Goal: Information Seeking & Learning: Learn about a topic

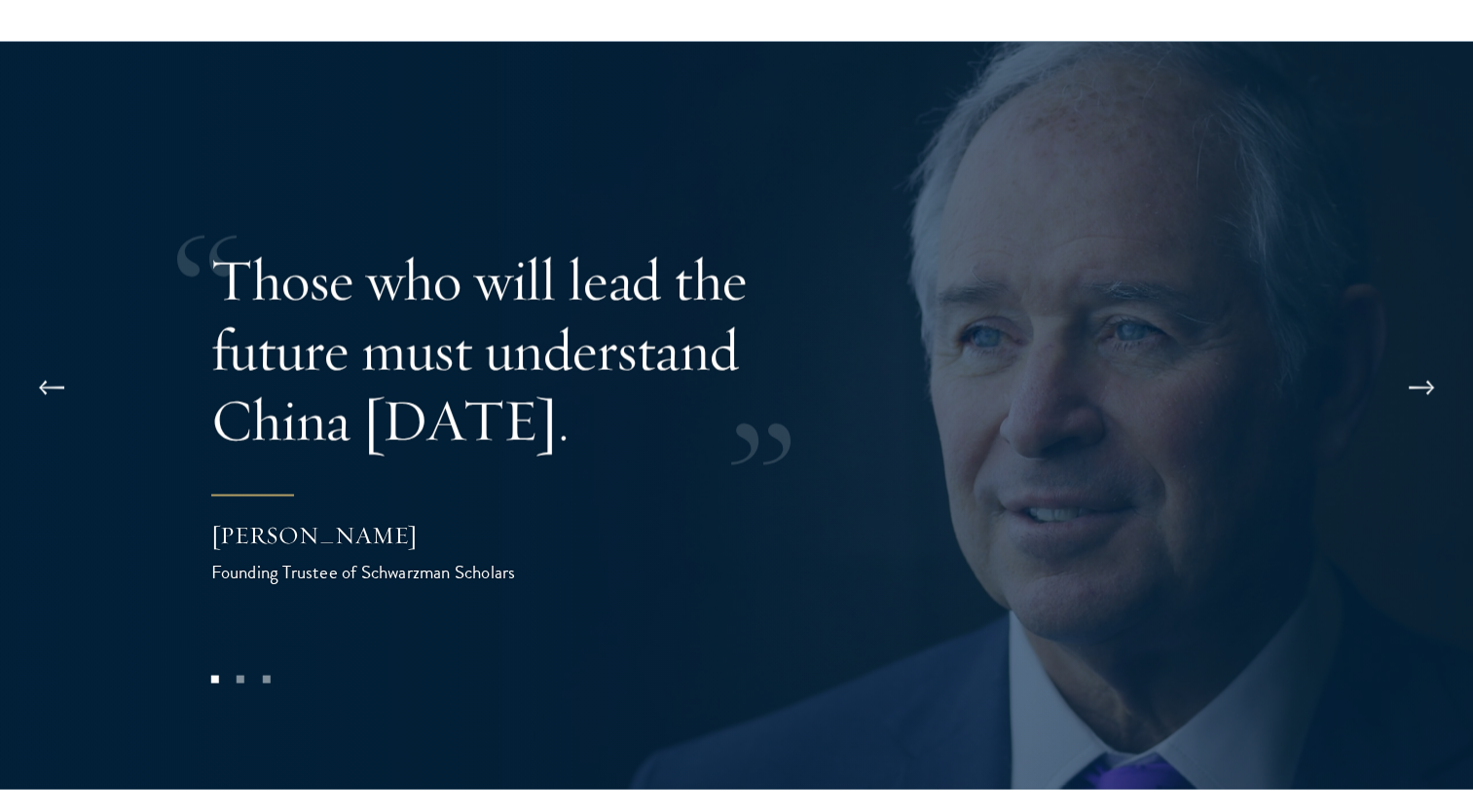
scroll to position [3845, 0]
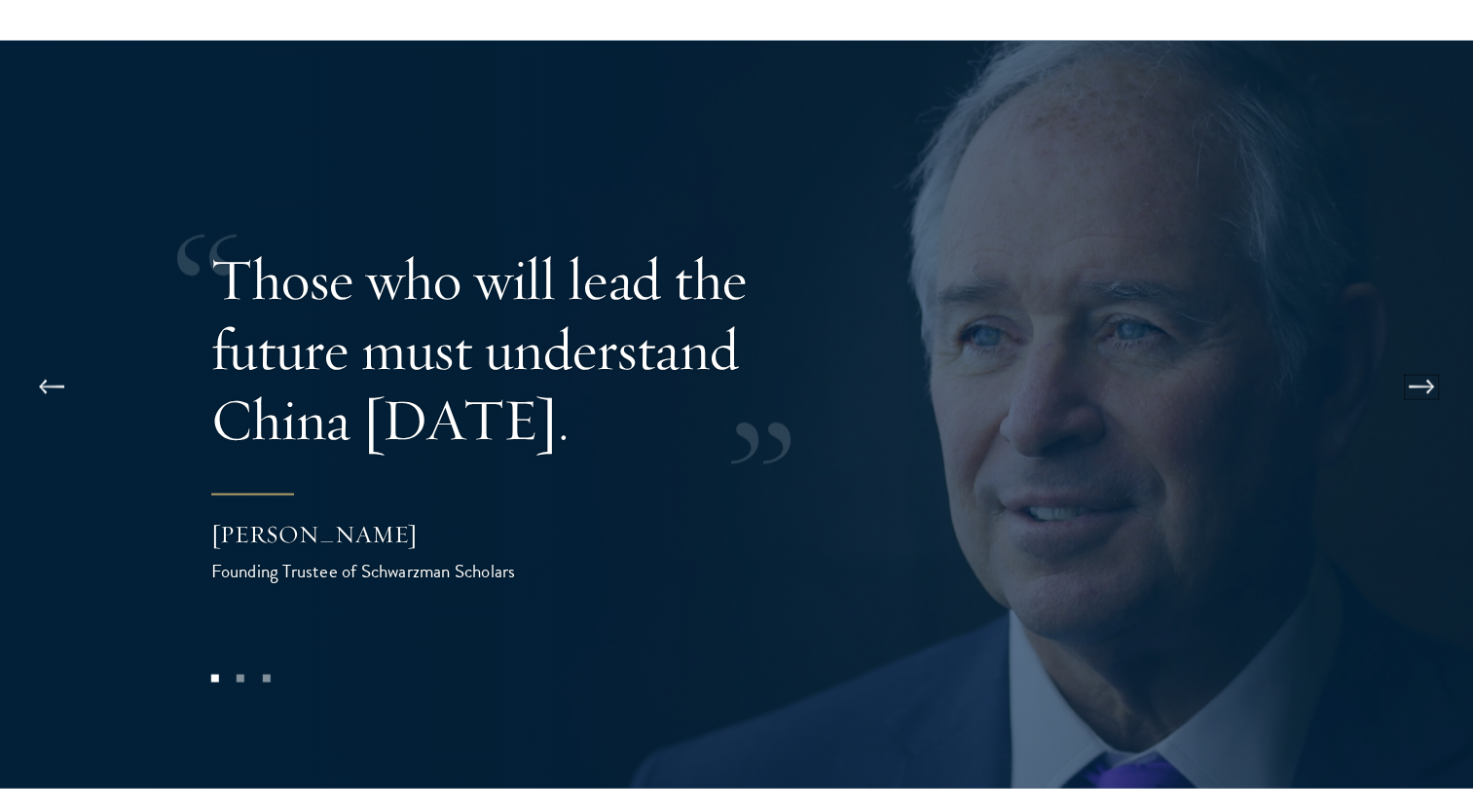
click at [1421, 360] on button at bounding box center [1421, 387] width 65 height 55
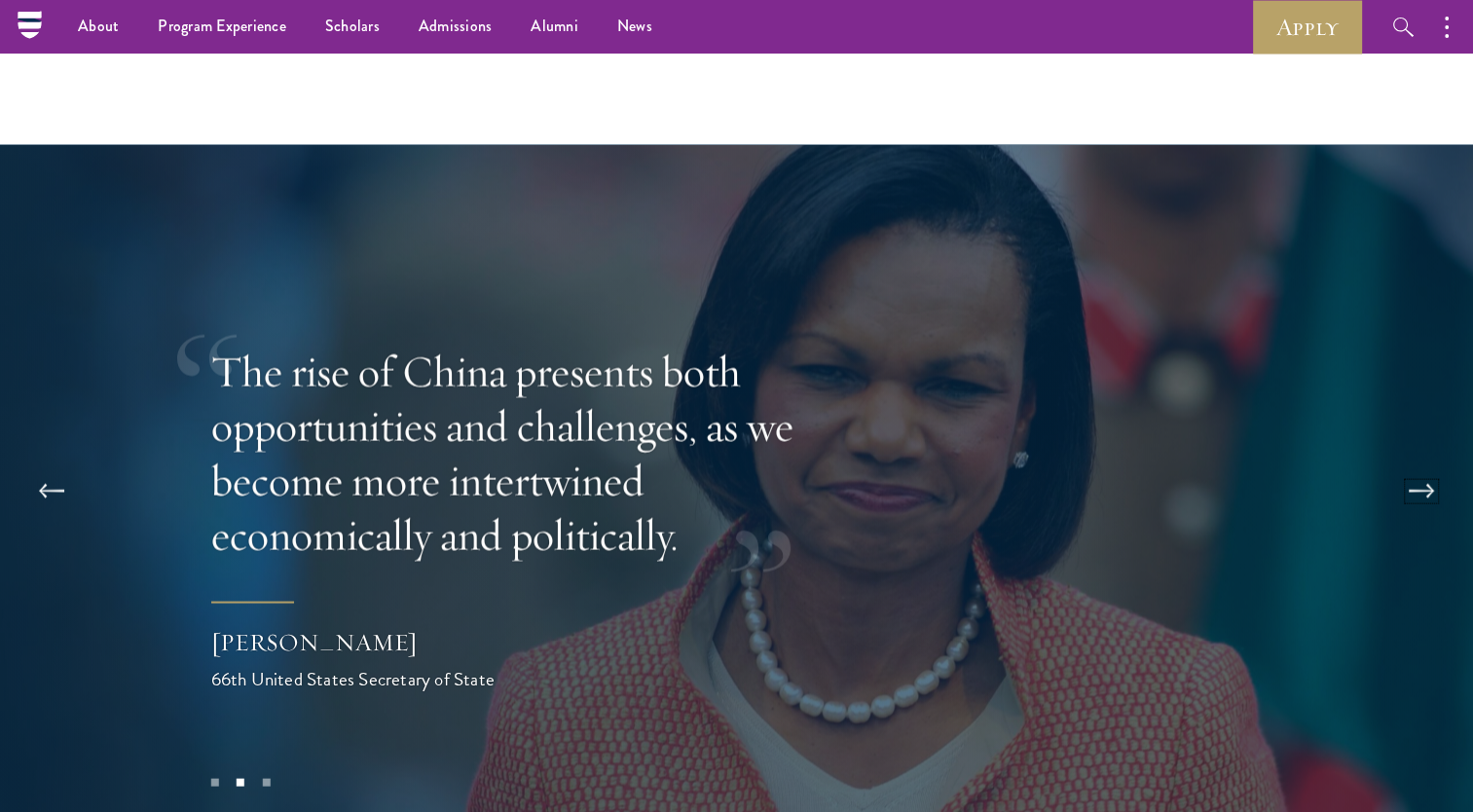
scroll to position [3740, 0]
click at [1433, 464] on button at bounding box center [1421, 491] width 65 height 55
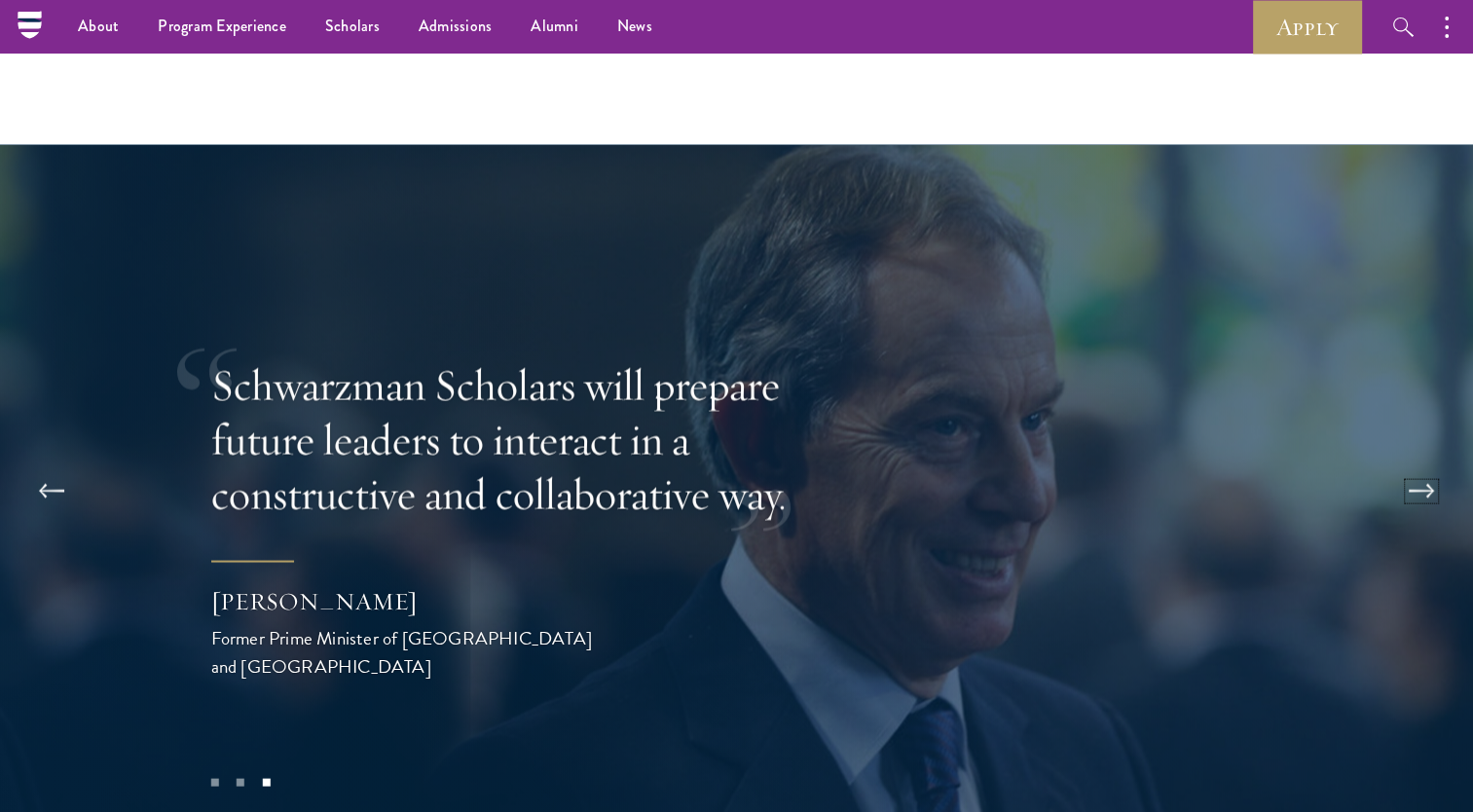
click at [1433, 464] on button at bounding box center [1421, 491] width 65 height 55
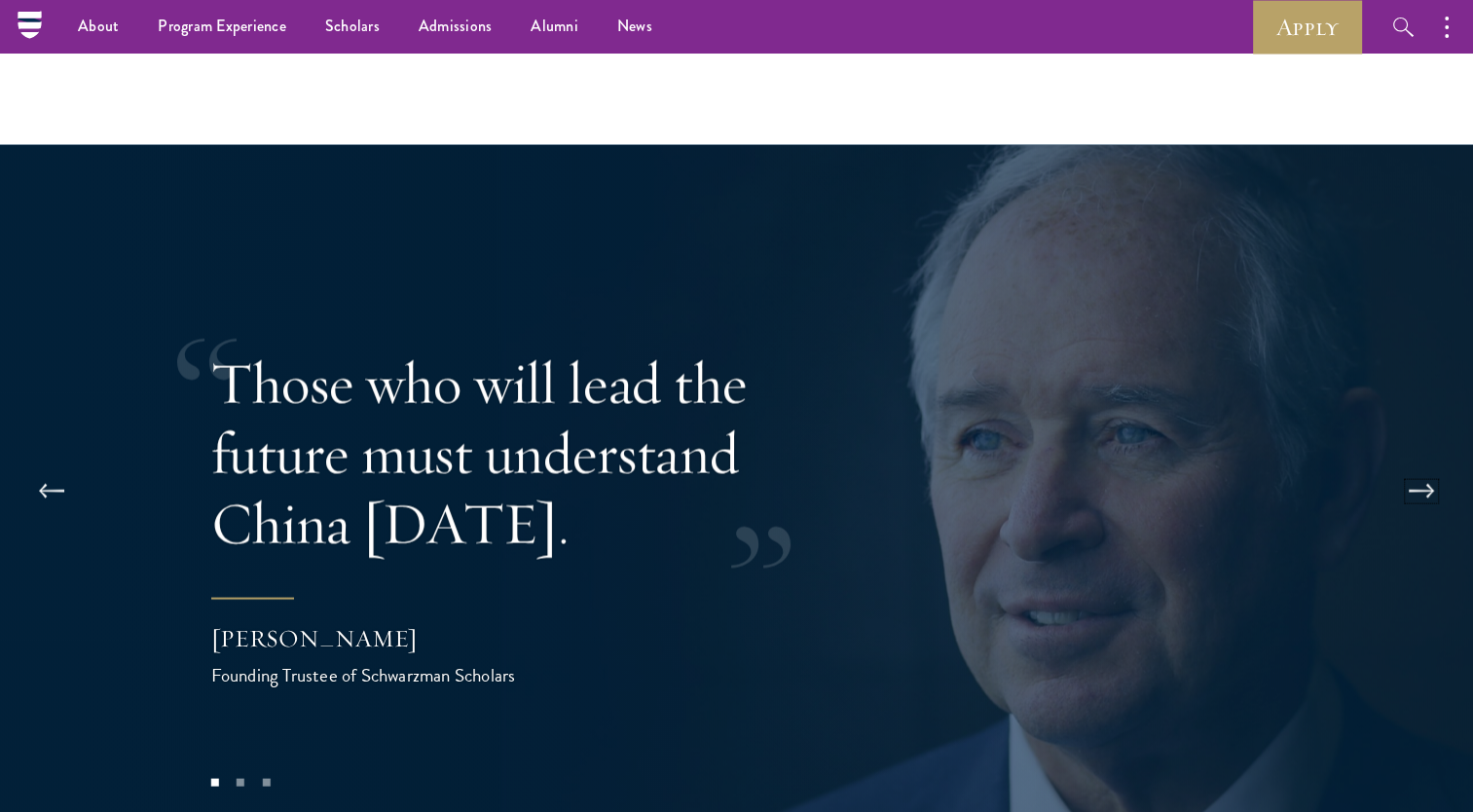
click at [1433, 464] on button at bounding box center [1421, 491] width 65 height 55
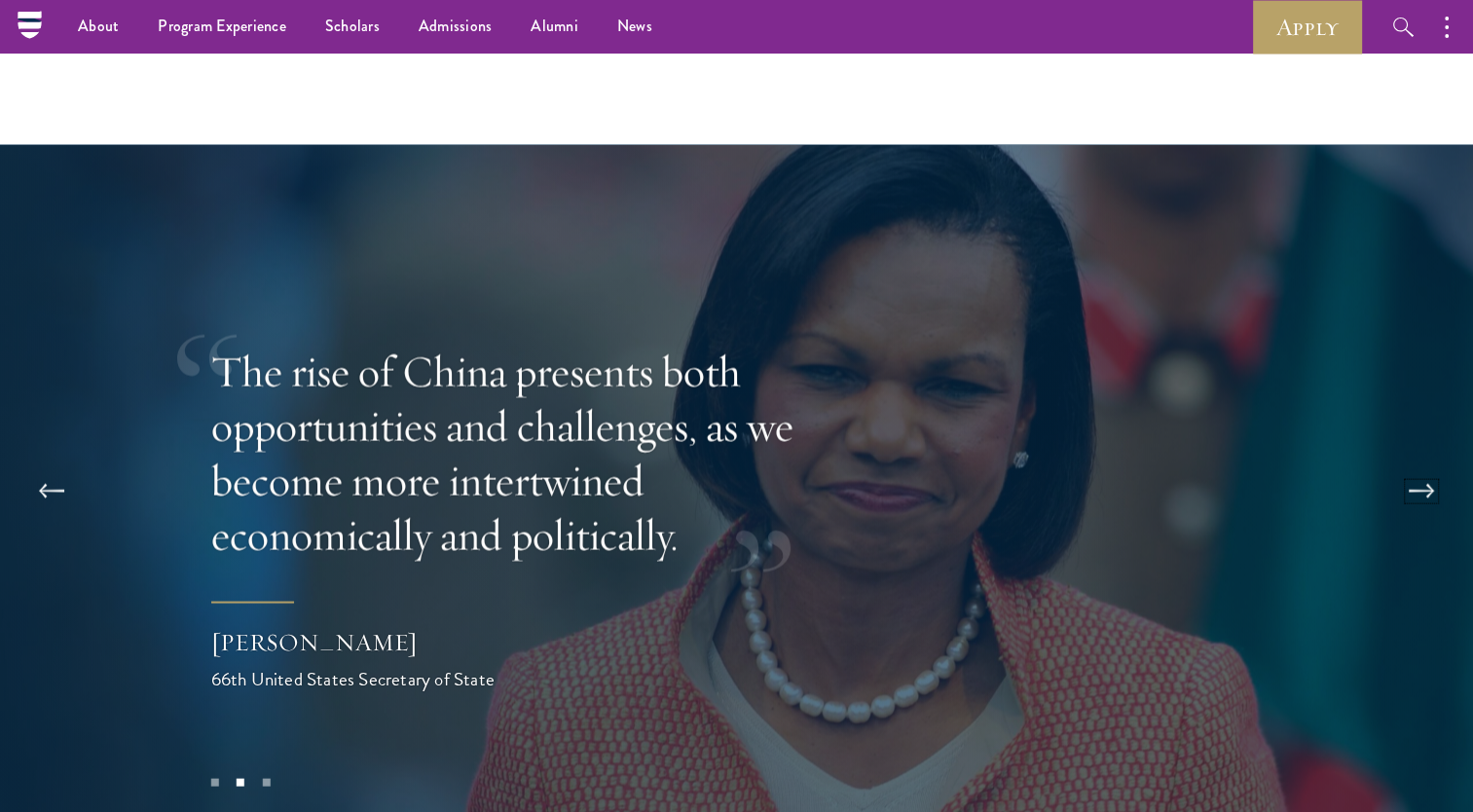
click at [1433, 464] on button at bounding box center [1421, 491] width 65 height 55
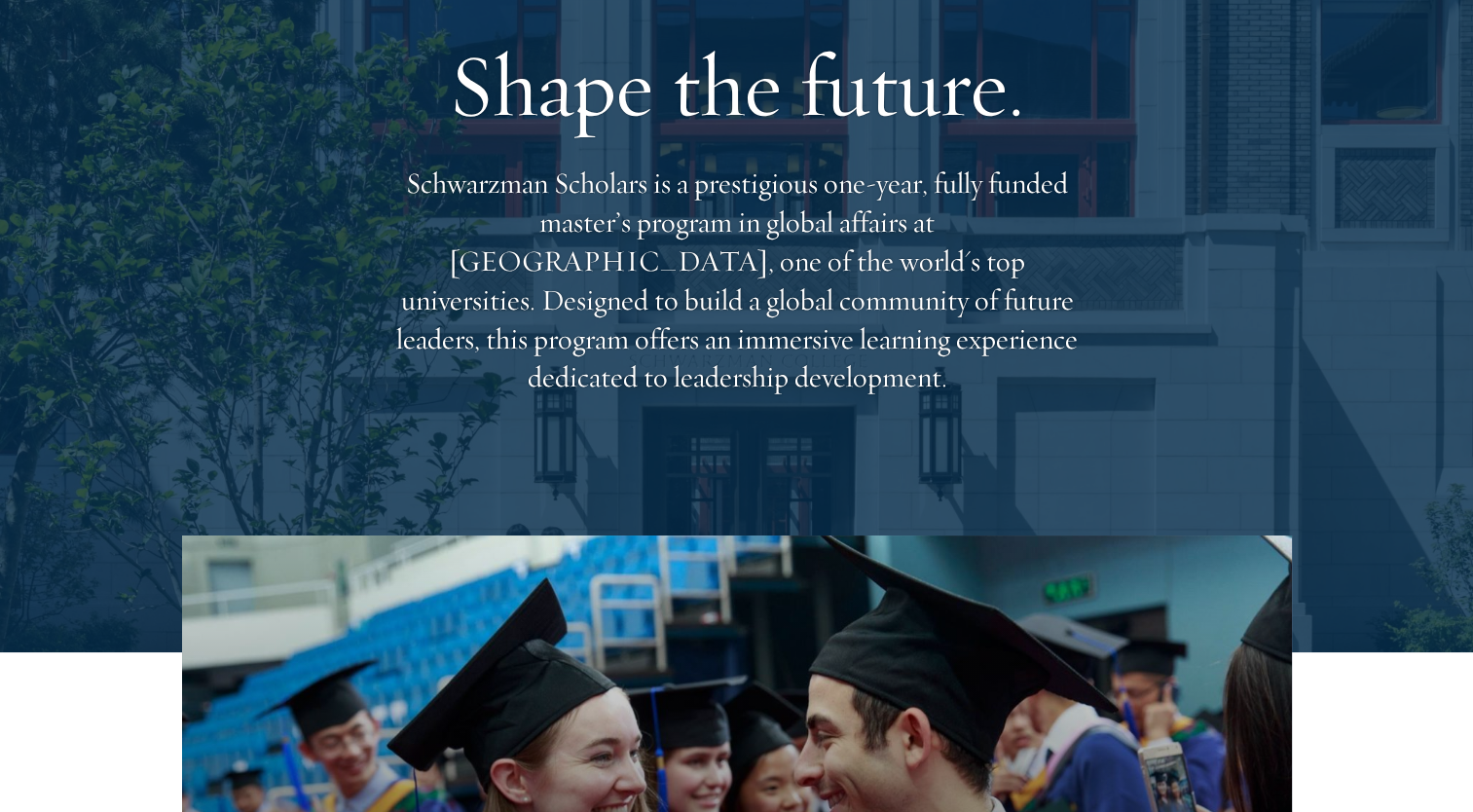
scroll to position [0, 0]
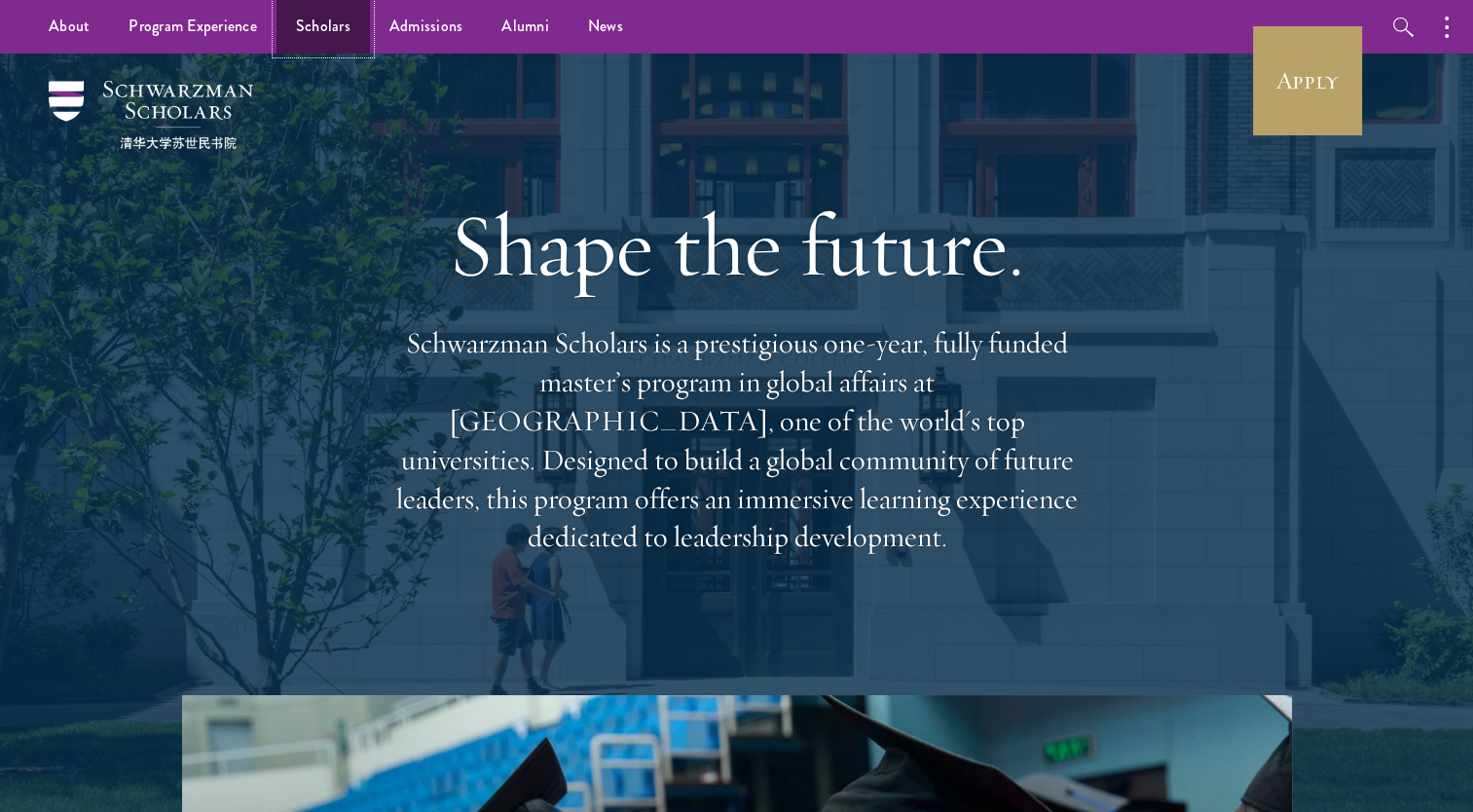
click at [319, 21] on link "Scholars" at bounding box center [324, 26] width 94 height 54
